Goal: Information Seeking & Learning: Learn about a topic

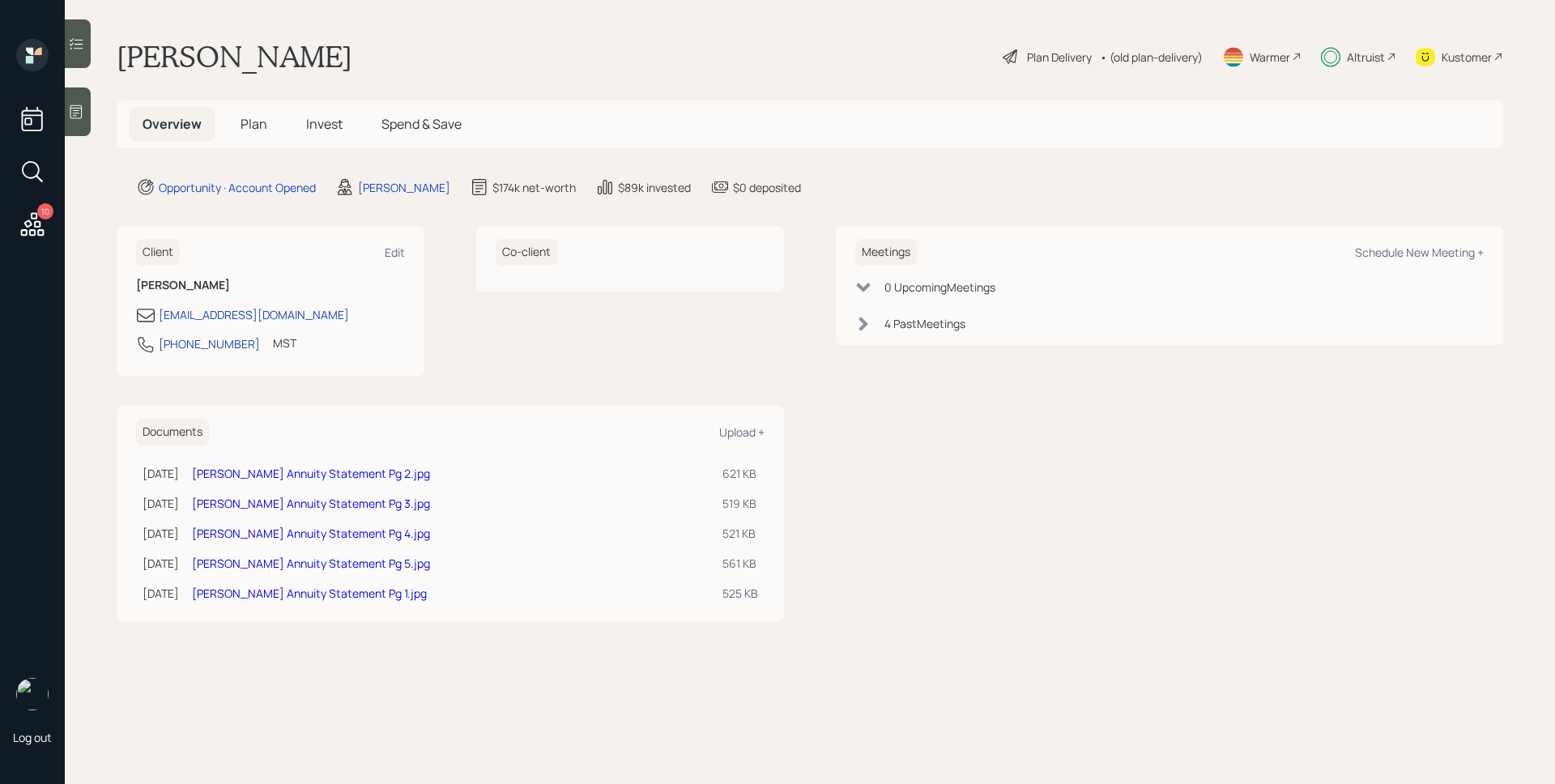
click at [324, 123] on span "Invest" at bounding box center [325, 124] width 37 height 17
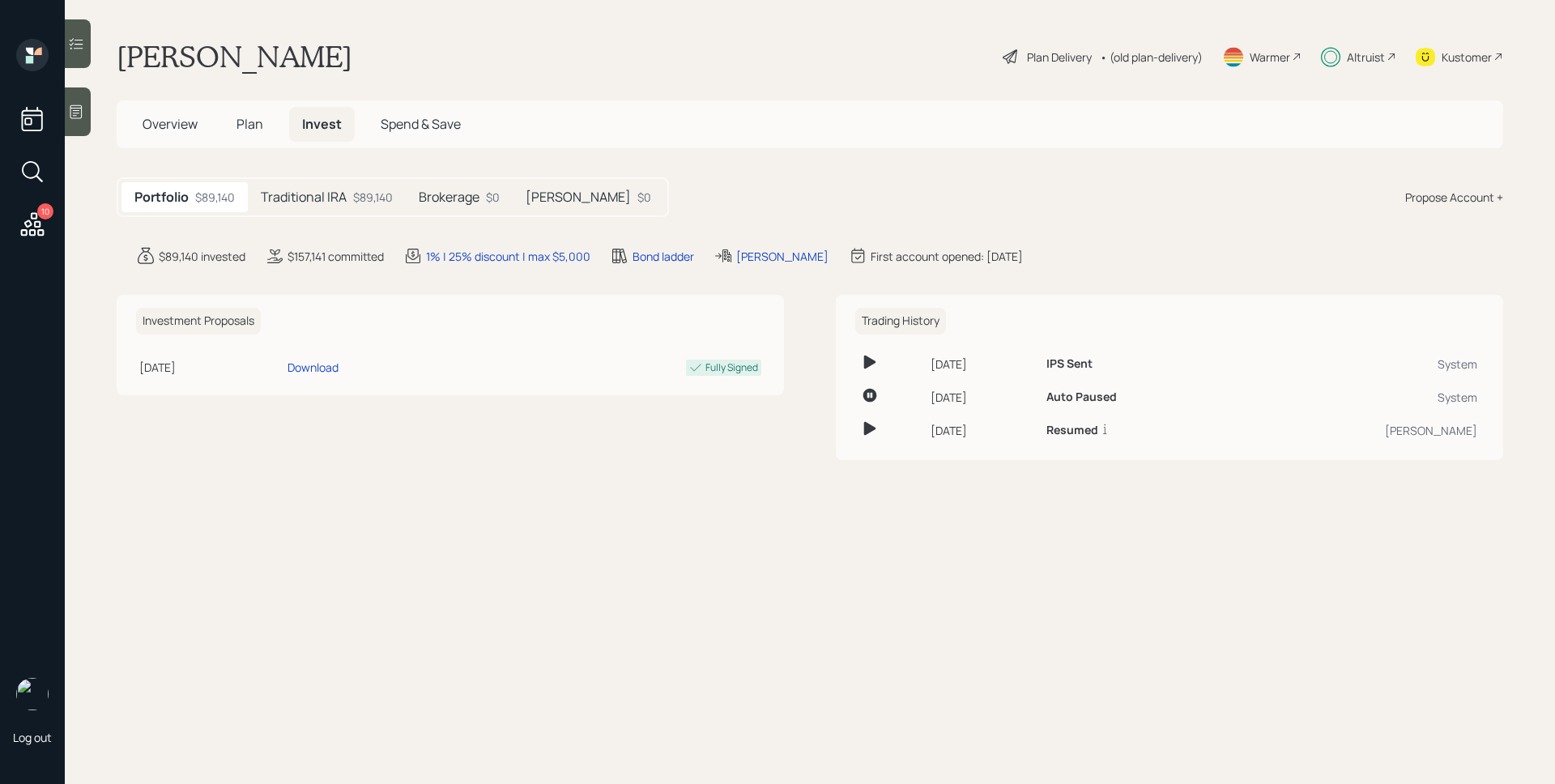
click at [567, 208] on div "[PERSON_NAME] $0" at bounding box center [588, 197] width 151 height 30
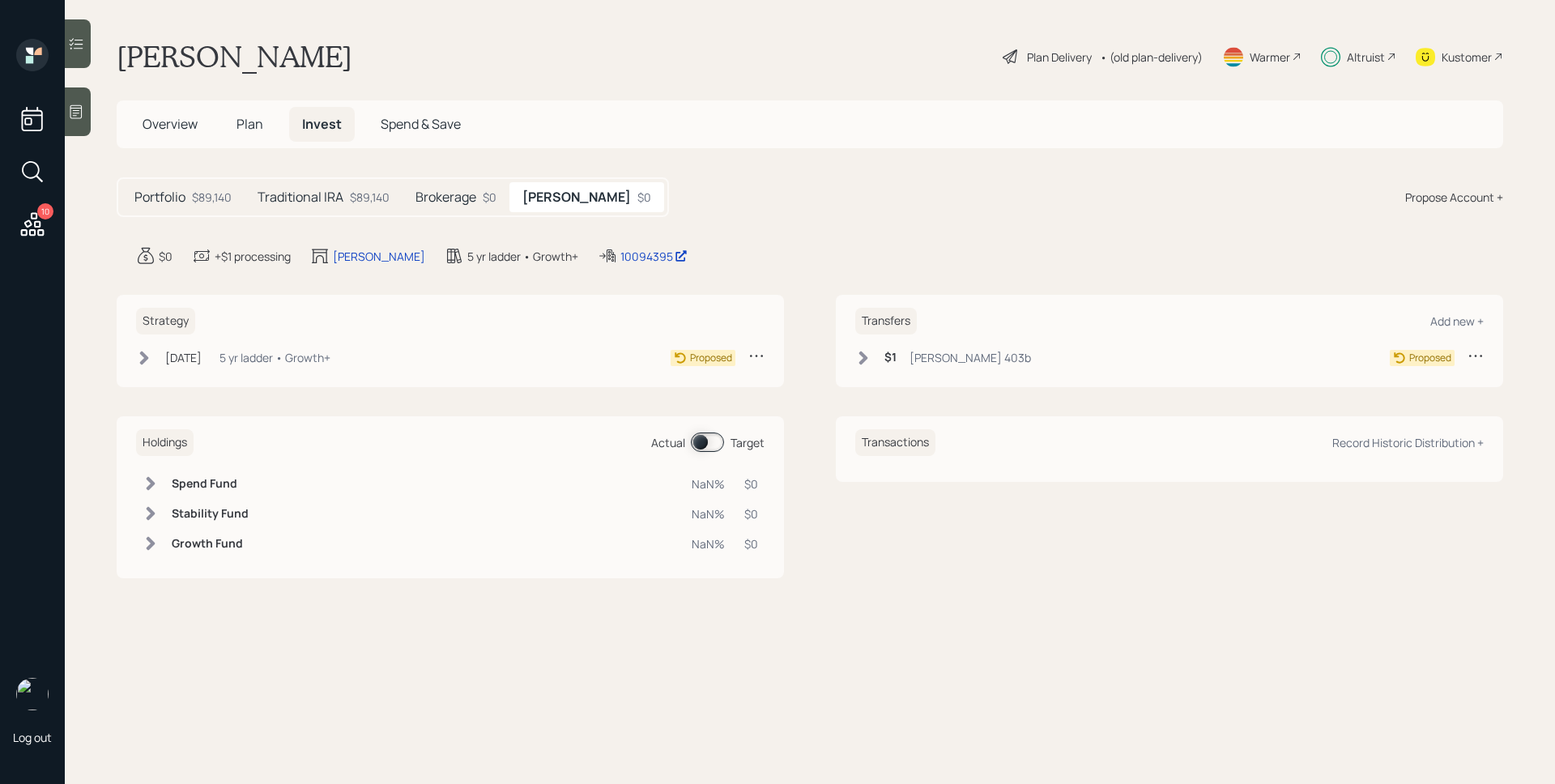
click at [335, 197] on h5 "Traditional IRA" at bounding box center [301, 197] width 86 height 16
